Goal: Information Seeking & Learning: Learn about a topic

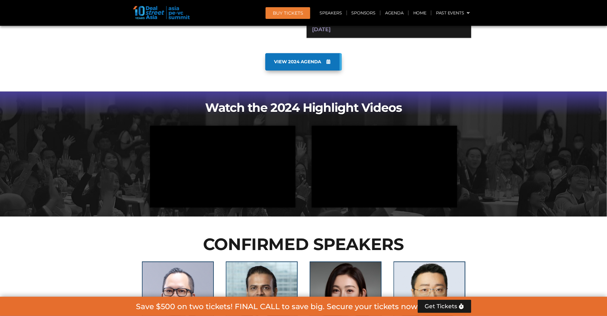
scroll to position [399, 0]
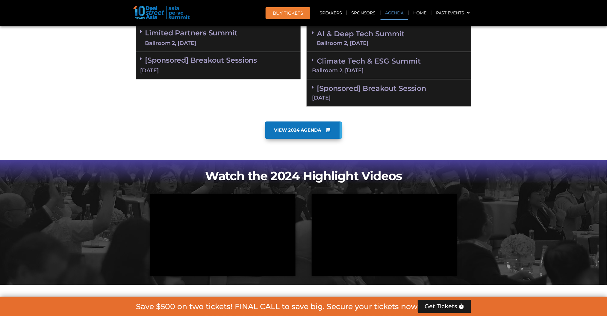
click at [296, 128] on span "VIEW 2024 AGENDA" at bounding box center [298, 130] width 47 height 5
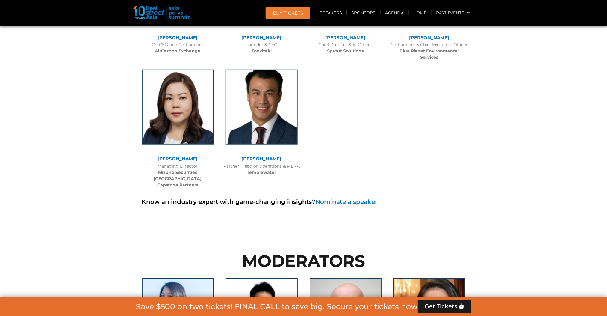
scroll to position [4056, 0]
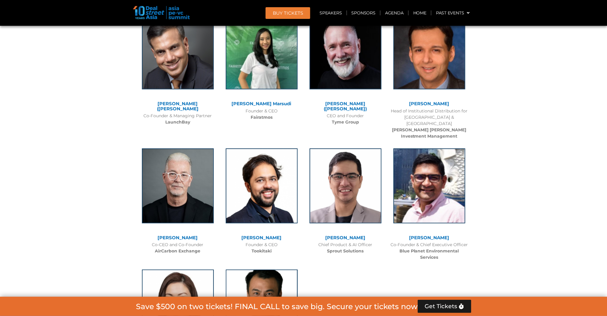
drag, startPoint x: 40, startPoint y: 228, endPoint x: 49, endPoint y: 209, distance: 21.3
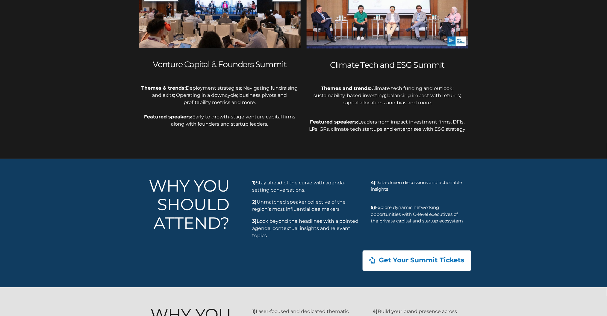
scroll to position [376, 0]
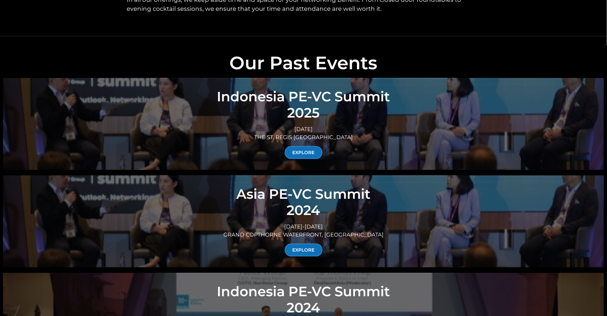
scroll to position [2078, 0]
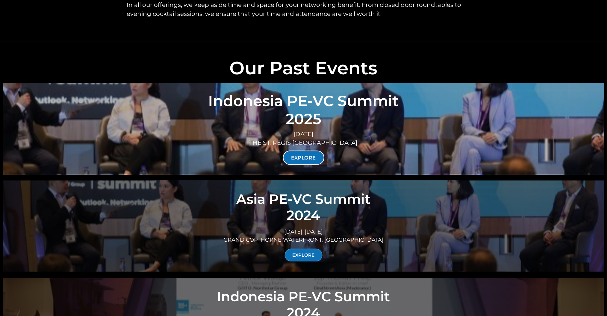
click at [307, 150] on link "EXPLORE" at bounding box center [304, 157] width 42 height 14
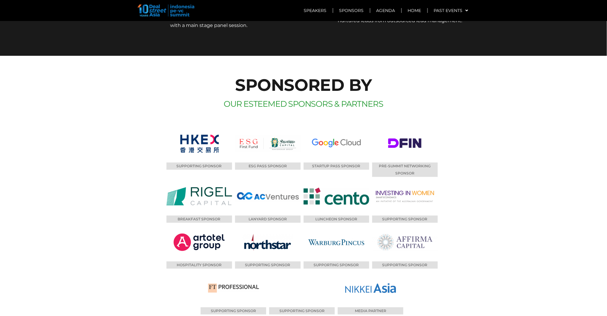
scroll to position [4076, 0]
